Goal: Information Seeking & Learning: Learn about a topic

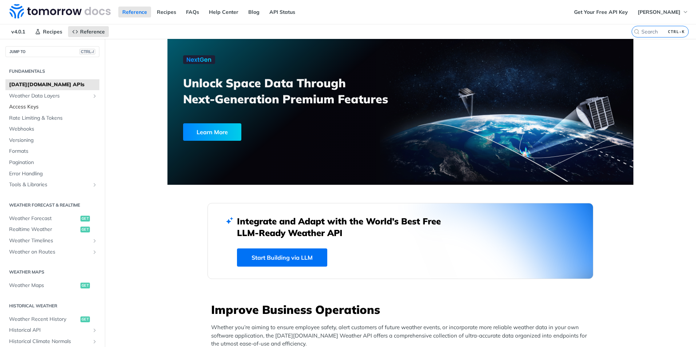
click at [32, 107] on span "Access Keys" at bounding box center [53, 106] width 88 height 7
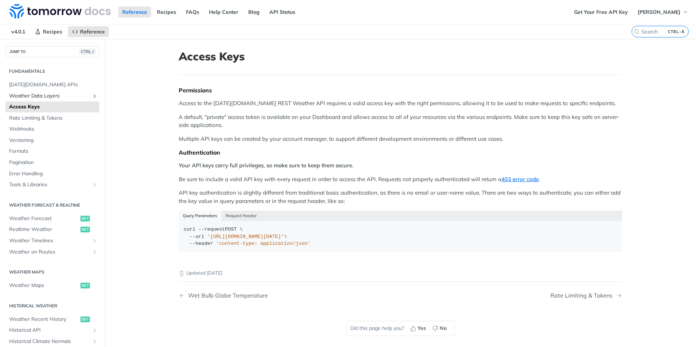
click at [39, 96] on span "Weather Data Layers" at bounding box center [49, 95] width 81 height 7
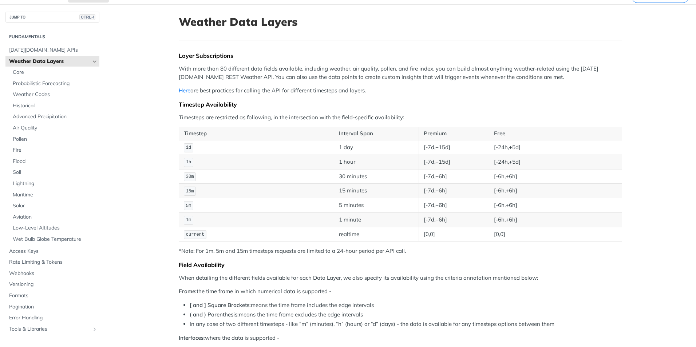
scroll to position [73, 0]
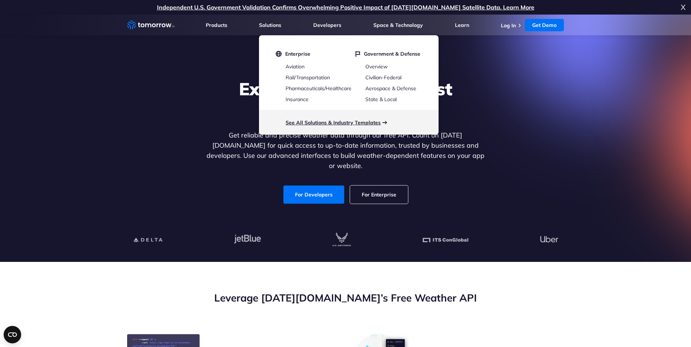
click at [326, 124] on link "See All Solutions & Industry Templates" at bounding box center [332, 122] width 95 height 7
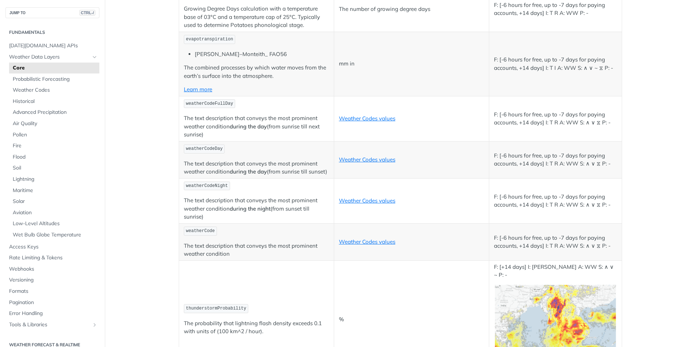
scroll to position [3568, 0]
